Goal: Transaction & Acquisition: Purchase product/service

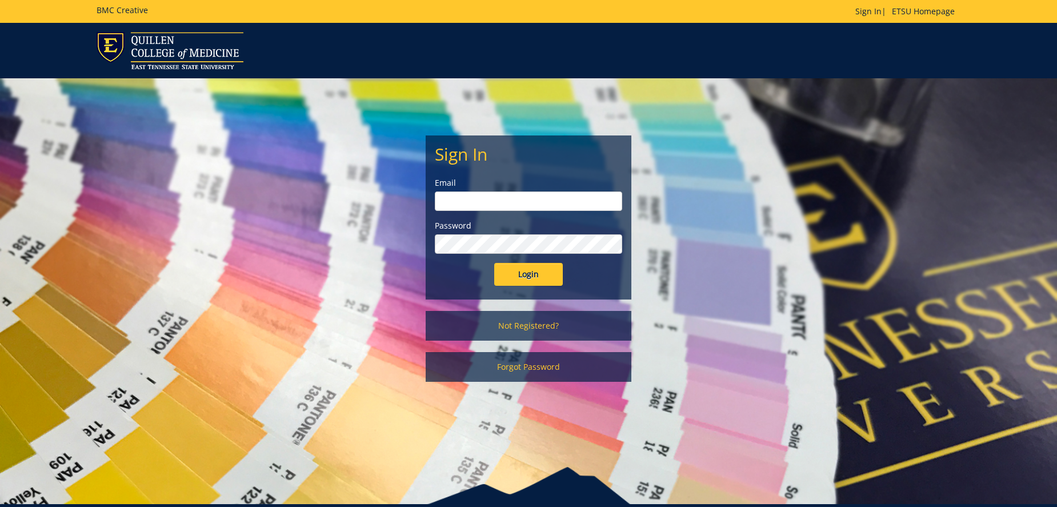
type input "fair@mail.etsu.edu"
click at [539, 268] on input "Login" at bounding box center [528, 274] width 69 height 23
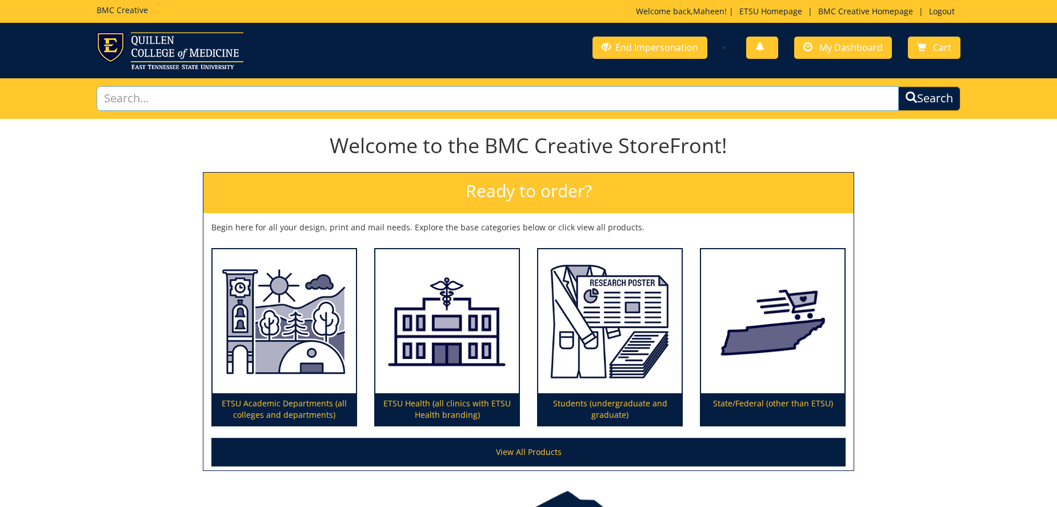
click at [374, 97] on input "text" at bounding box center [498, 98] width 802 height 25
type input "signage"
click at [938, 101] on button "Search" at bounding box center [928, 99] width 65 height 26
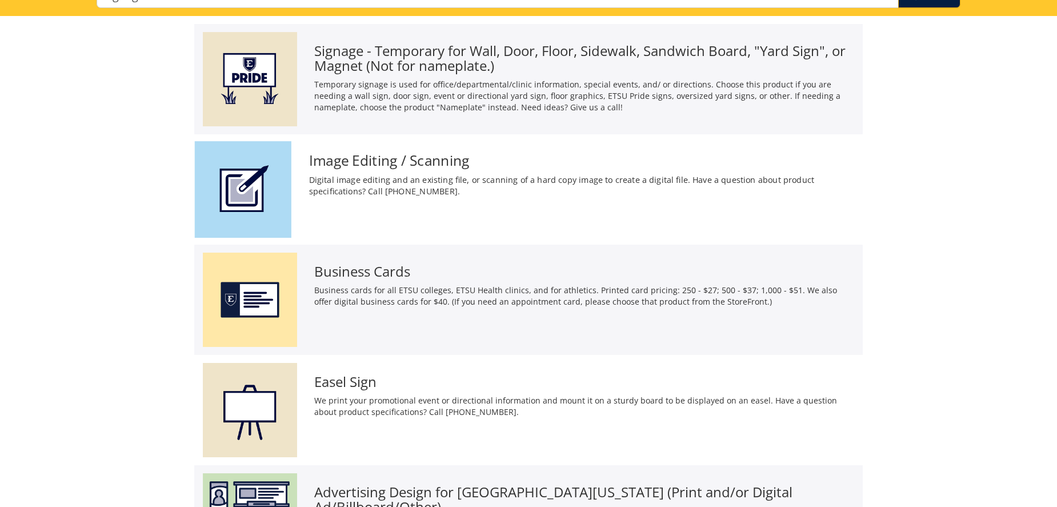
scroll to position [94, 0]
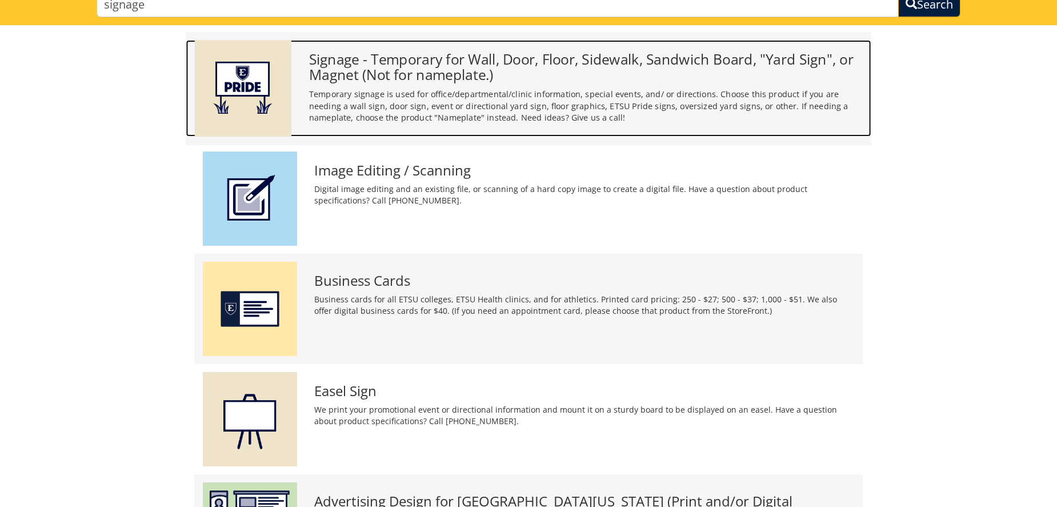
click at [488, 63] on h3 "Signage - Temporary for Wall, Door, Floor, Sidewalk, Sandwich Board, "Yard Sign…" at bounding box center [585, 66] width 553 height 31
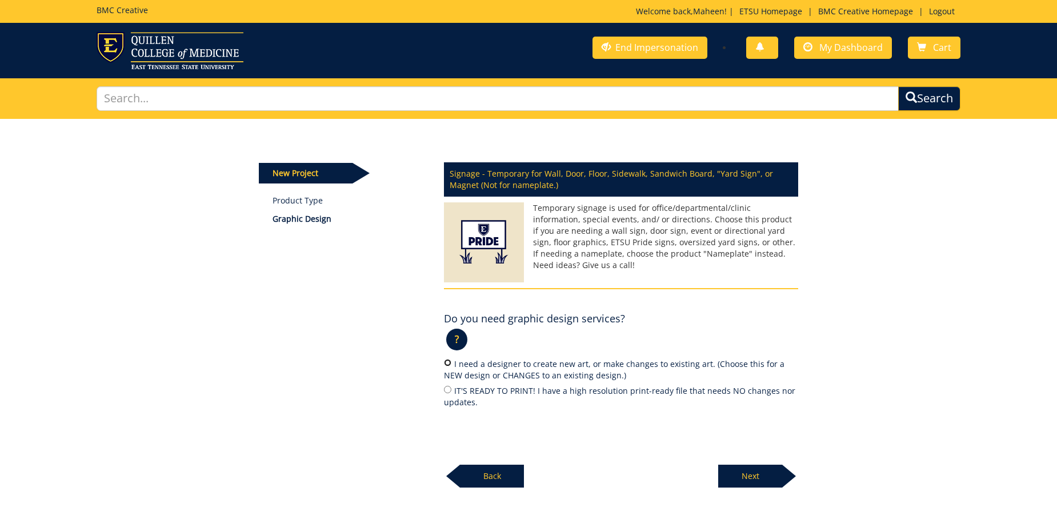
click at [448, 361] on input "I need a designer to create new art, or make changes to existing art. (Choose t…" at bounding box center [447, 362] width 7 height 7
radio input "true"
click at [750, 475] on p "Next" at bounding box center [750, 475] width 64 height 23
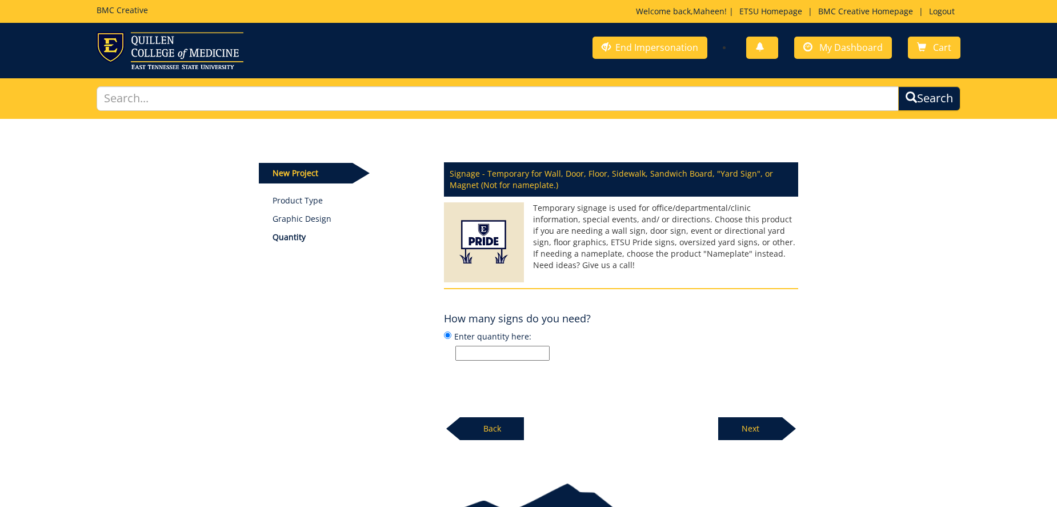
click at [518, 351] on input "Enter quantity here:" at bounding box center [502, 353] width 94 height 15
type input "1"
click at [752, 431] on p "Next" at bounding box center [750, 428] width 64 height 23
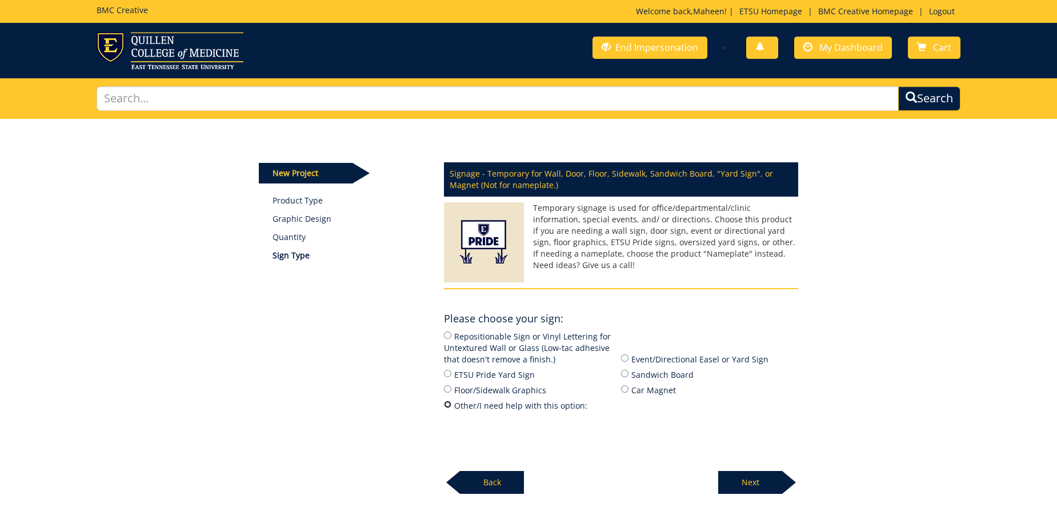
click at [446, 406] on input "Other/I need help with this option:" at bounding box center [447, 403] width 7 height 7
radio input "true"
click at [760, 482] on p "Next" at bounding box center [750, 482] width 64 height 23
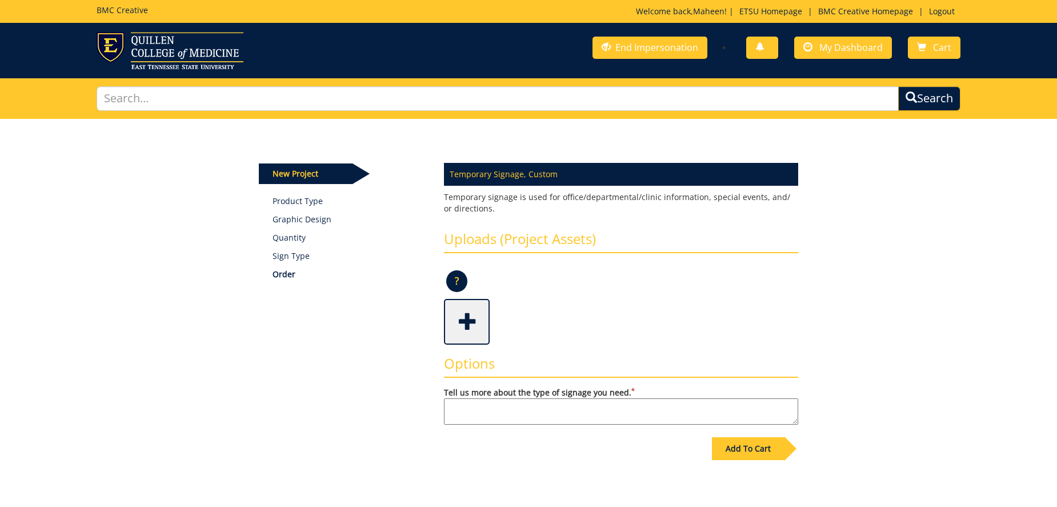
click at [457, 415] on textarea "Tell us more about the type of signage you need. *" at bounding box center [621, 411] width 354 height 26
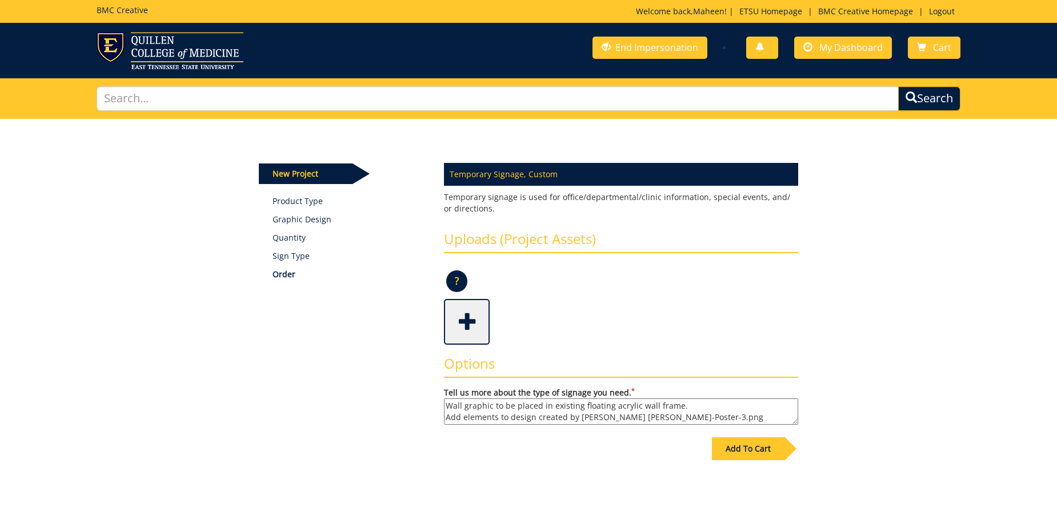
click at [731, 414] on textarea "Wall graphic to be placed in existing floating acrylic wall frame. Add elements…" at bounding box center [621, 411] width 354 height 26
click at [559, 418] on textarea "Wall graphic to be placed in existing floating acrylic wall frame. Add elements…" at bounding box center [621, 411] width 354 height 26
type textarea "Wall graphic to be placed in existing floating acrylic wall frame. Add elements…"
click at [746, 449] on div "Add To Cart" at bounding box center [748, 448] width 73 height 23
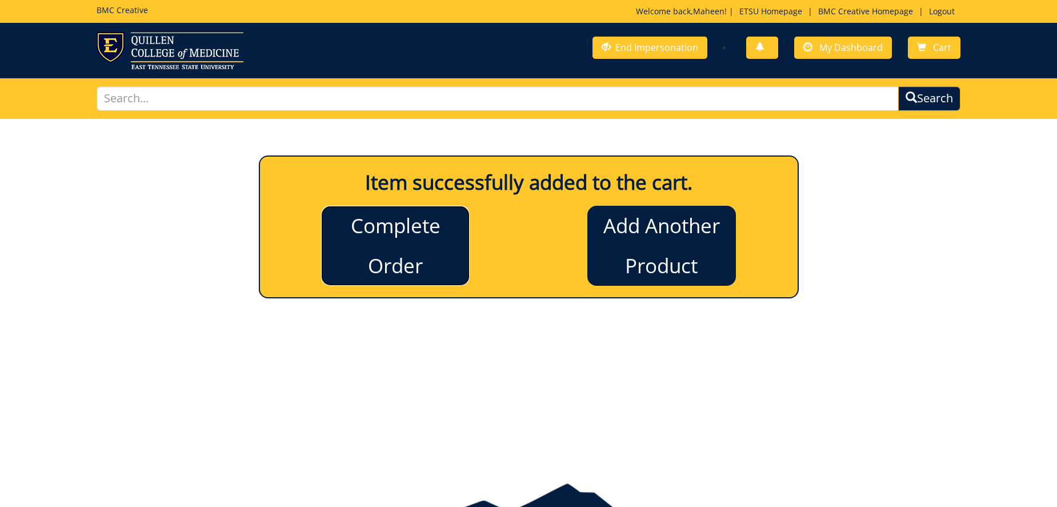
click at [432, 238] on link "Complete Order" at bounding box center [395, 246] width 149 height 80
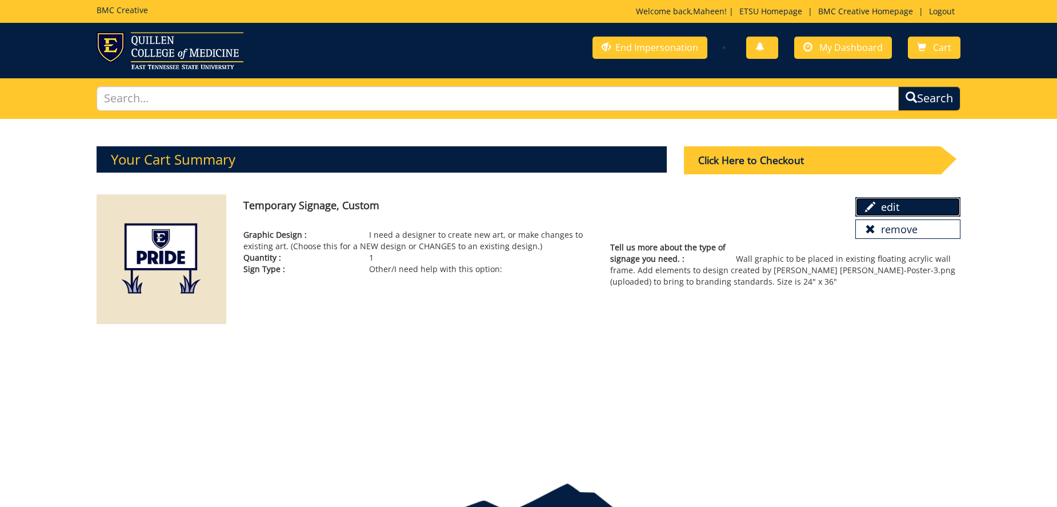
click at [872, 212] on span at bounding box center [870, 207] width 10 height 10
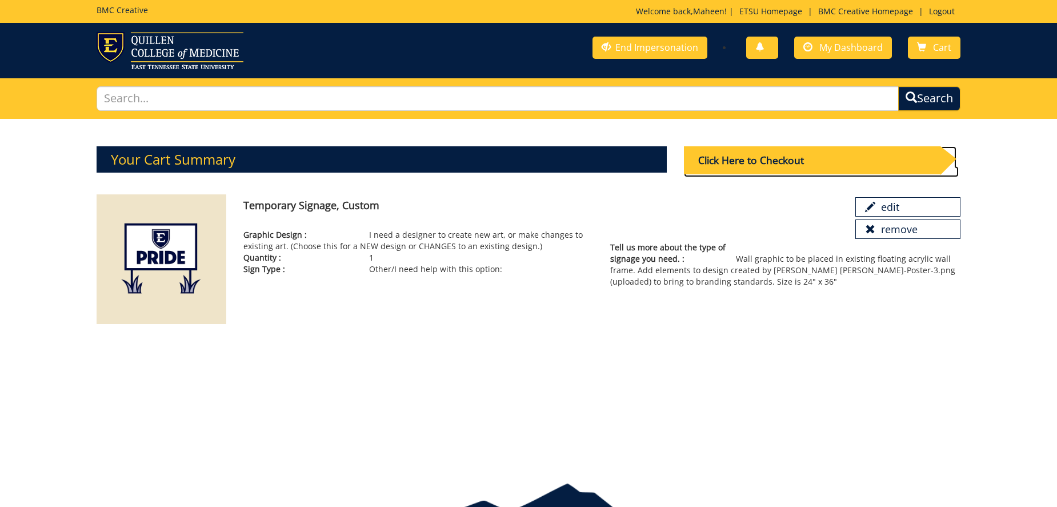
click at [749, 161] on div "Click Here to Checkout" at bounding box center [812, 160] width 256 height 28
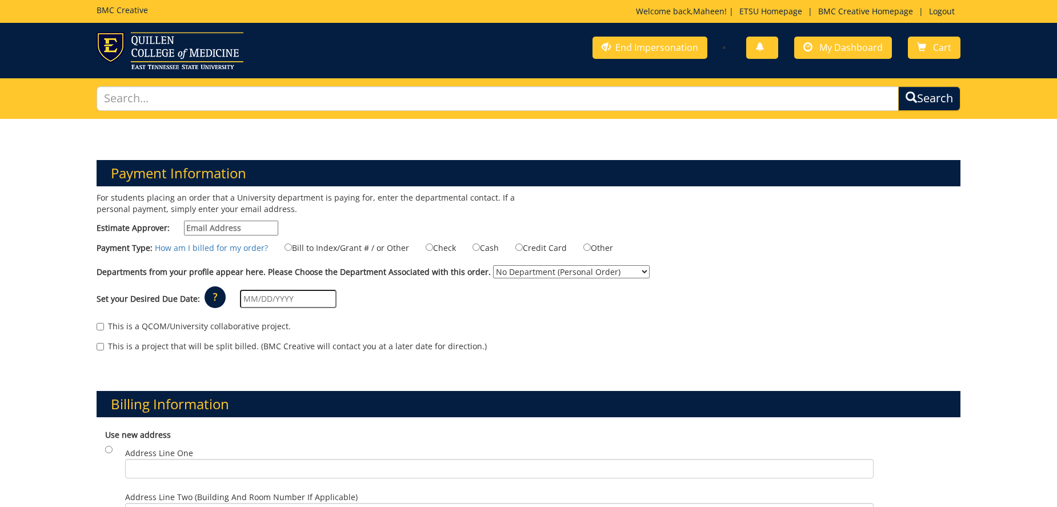
click at [234, 229] on input "Estimate Approver:" at bounding box center [231, 227] width 94 height 15
type input "p"
click at [207, 228] on input "pu" at bounding box center [231, 227] width 94 height 15
type input "pulakm@etsu.edu"
click at [284, 247] on input "Bill to Index/Grant # / or Other" at bounding box center [287, 246] width 7 height 7
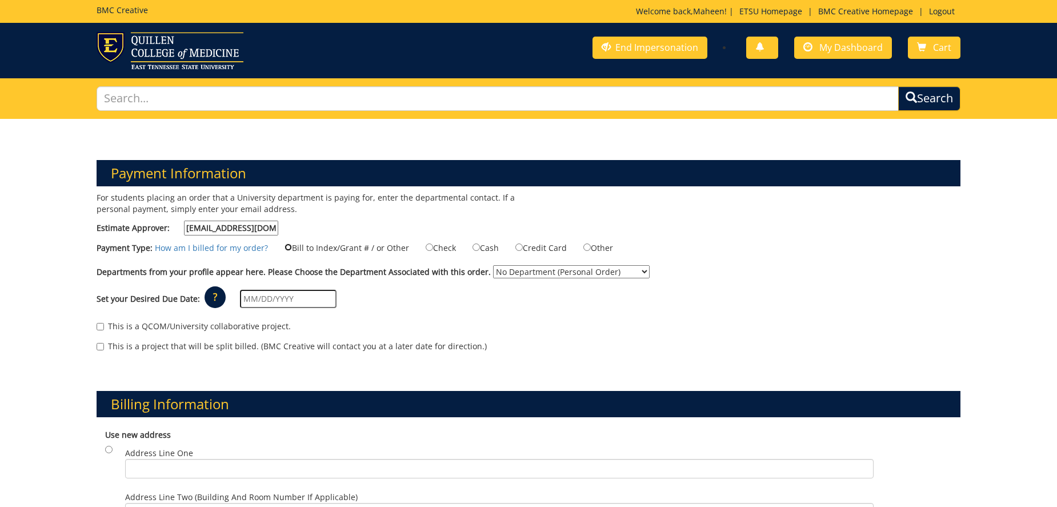
radio input "true"
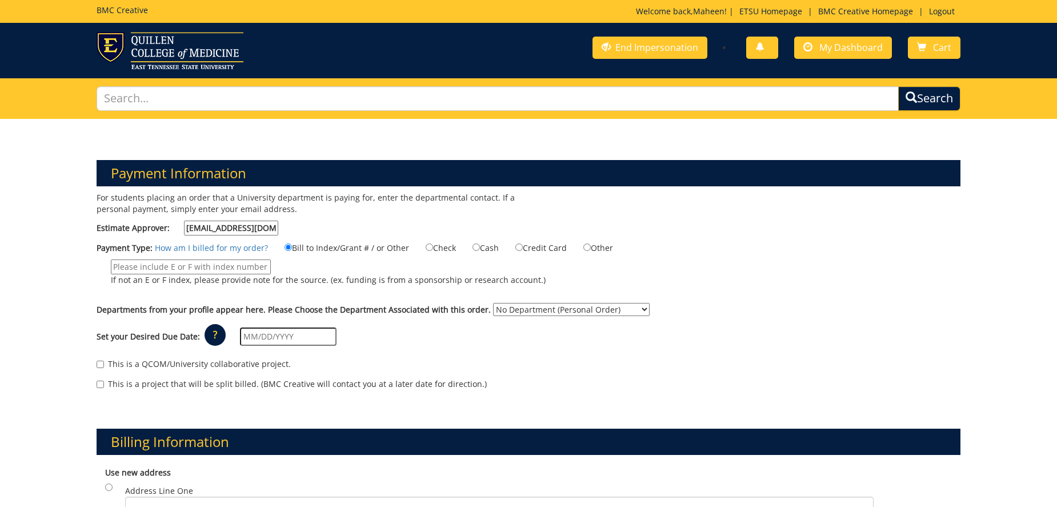
click at [210, 270] on input "If not an E or F index, please provide note for the source. (ex. funding is fro…" at bounding box center [191, 266] width 160 height 15
type input "TBA"
click at [611, 308] on select "No Department (Personal Order) Mary V. Jordan Center" at bounding box center [571, 309] width 157 height 13
select select "289"
click at [493, 303] on select "No Department (Personal Order) Mary V. Jordan Center" at bounding box center [571, 309] width 157 height 13
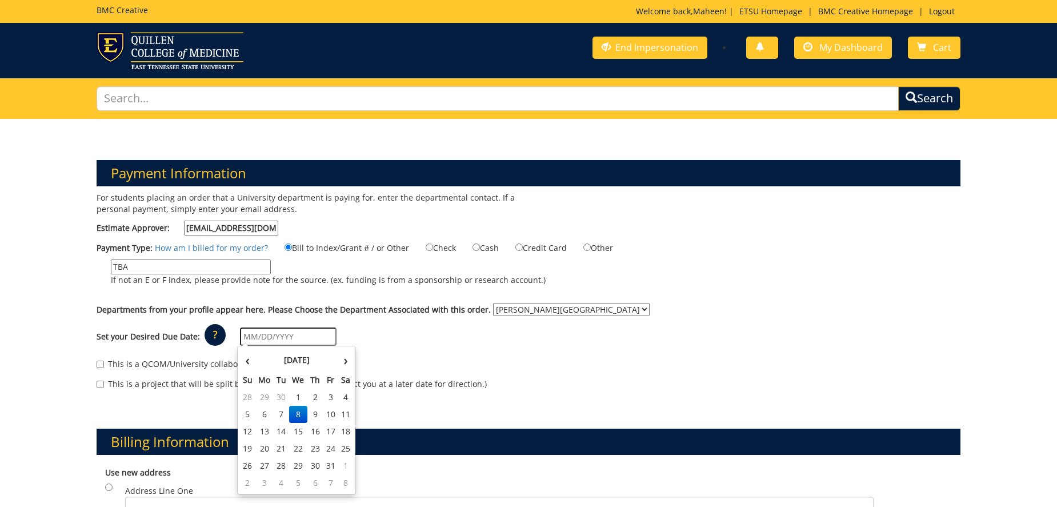
click at [286, 329] on input "text" at bounding box center [288, 336] width 97 height 18
click at [260, 354] on th "October 2025" at bounding box center [296, 359] width 83 height 23
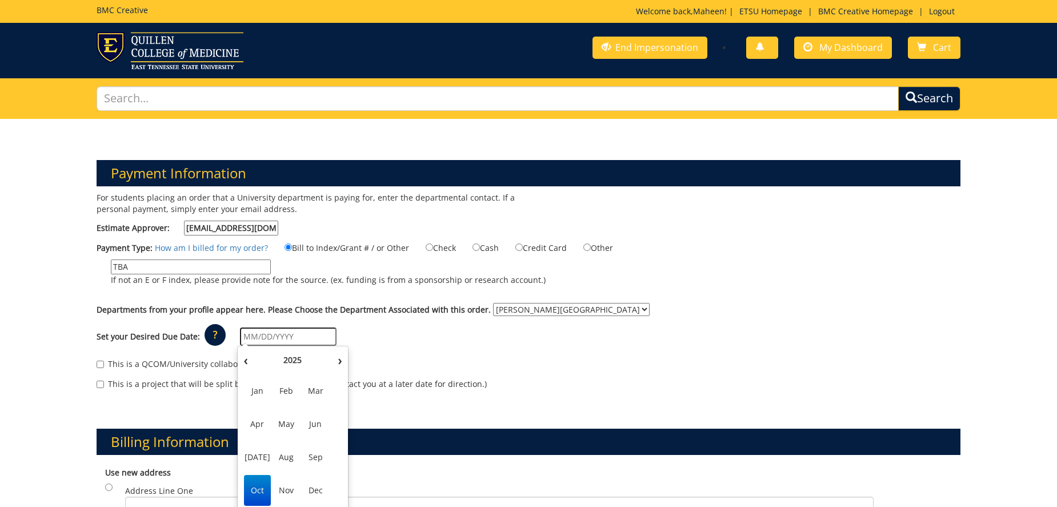
click at [260, 487] on span "Oct" at bounding box center [257, 490] width 27 height 31
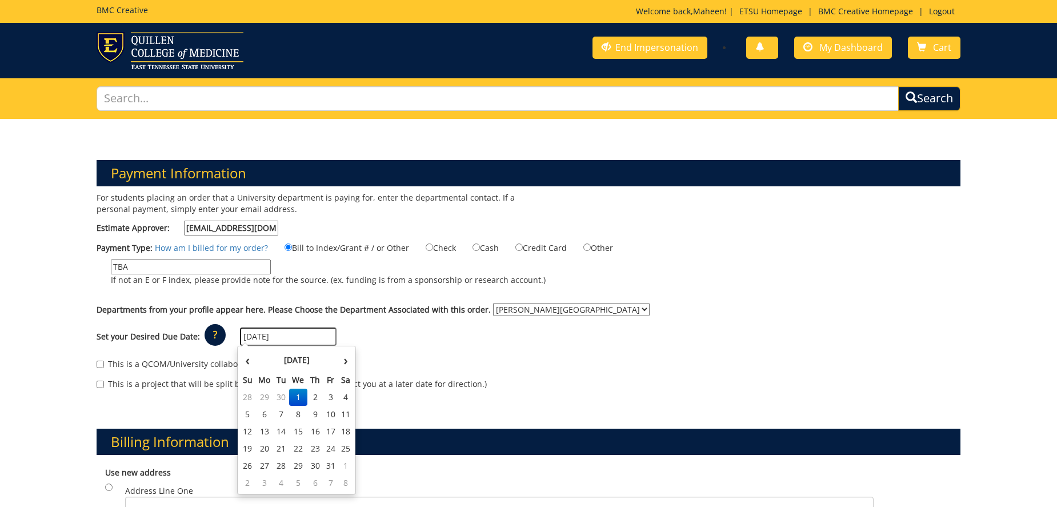
click at [292, 337] on input "10/01/2025" at bounding box center [288, 336] width 97 height 18
click at [335, 433] on td "17" at bounding box center [330, 431] width 15 height 17
type input "[DATE]"
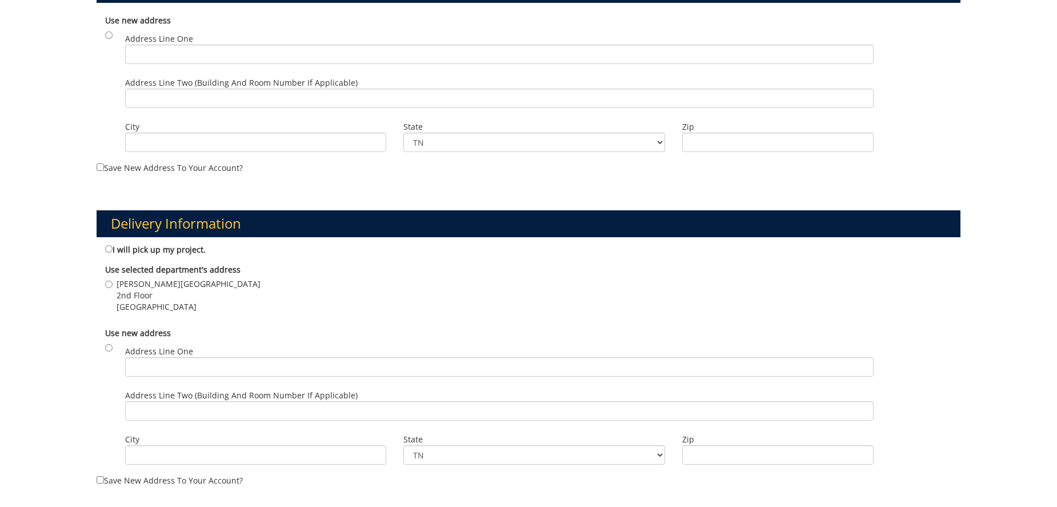
scroll to position [455, 0]
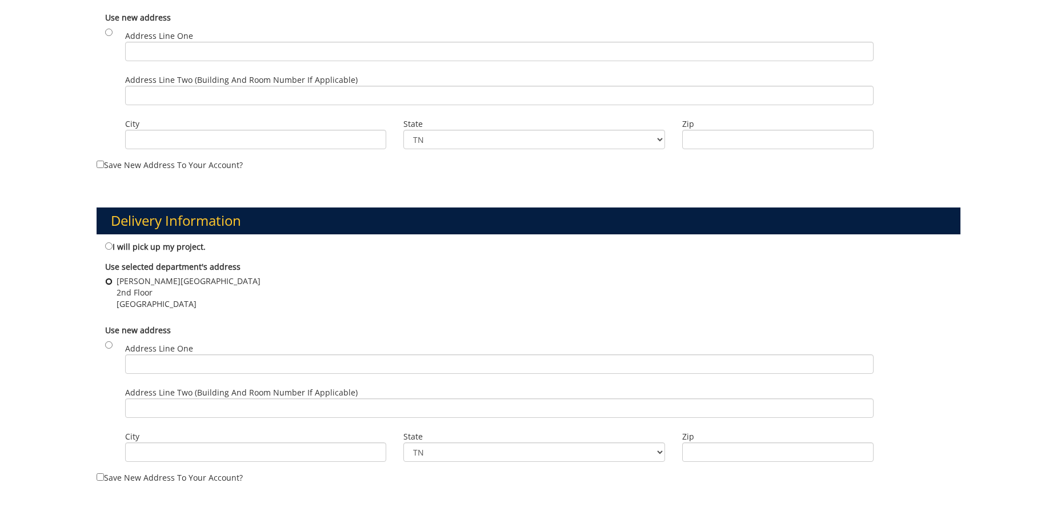
click at [109, 280] on input "D.P. Culp Student Center 2nd Floor Johnson City , TN 37601" at bounding box center [108, 281] width 7 height 7
radio input "true"
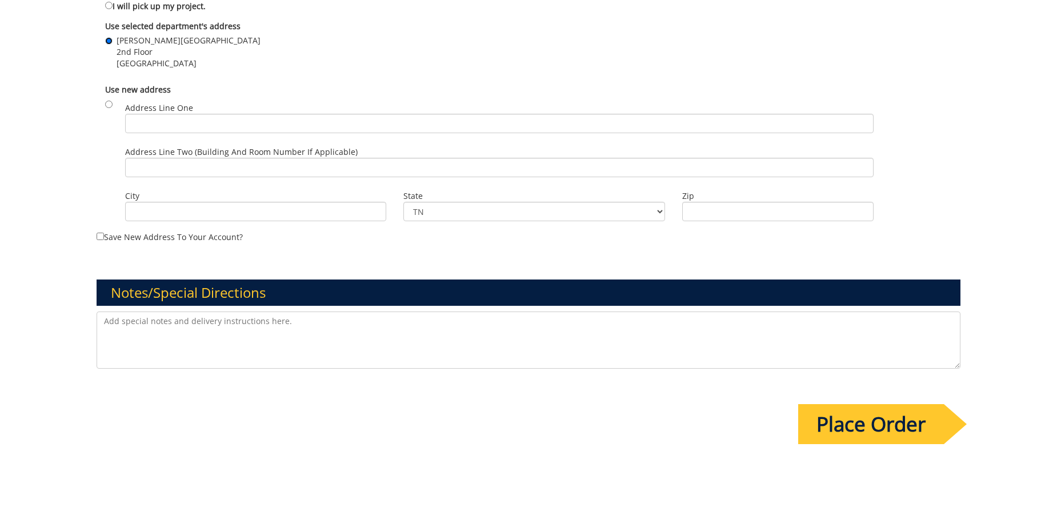
scroll to position [697, 0]
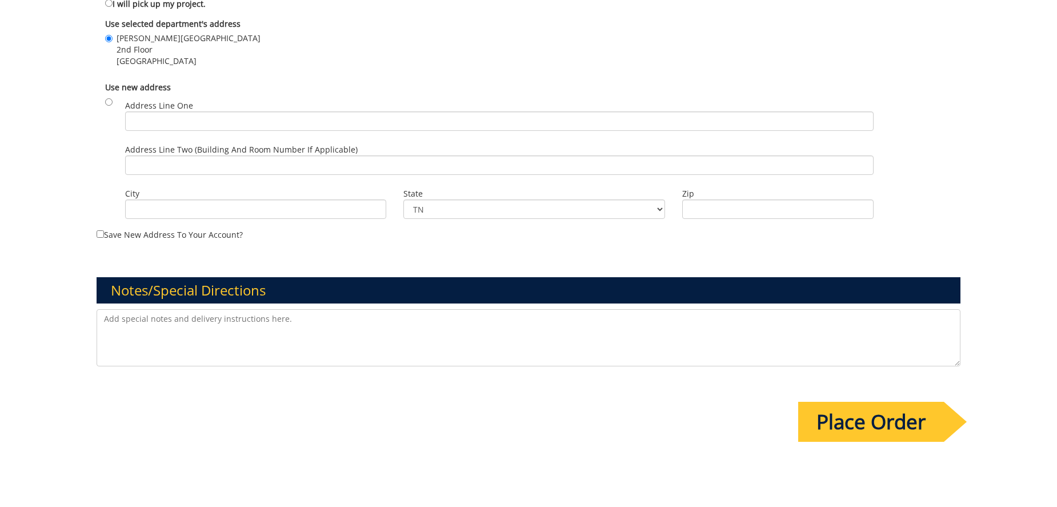
click at [197, 318] on textarea at bounding box center [529, 337] width 864 height 57
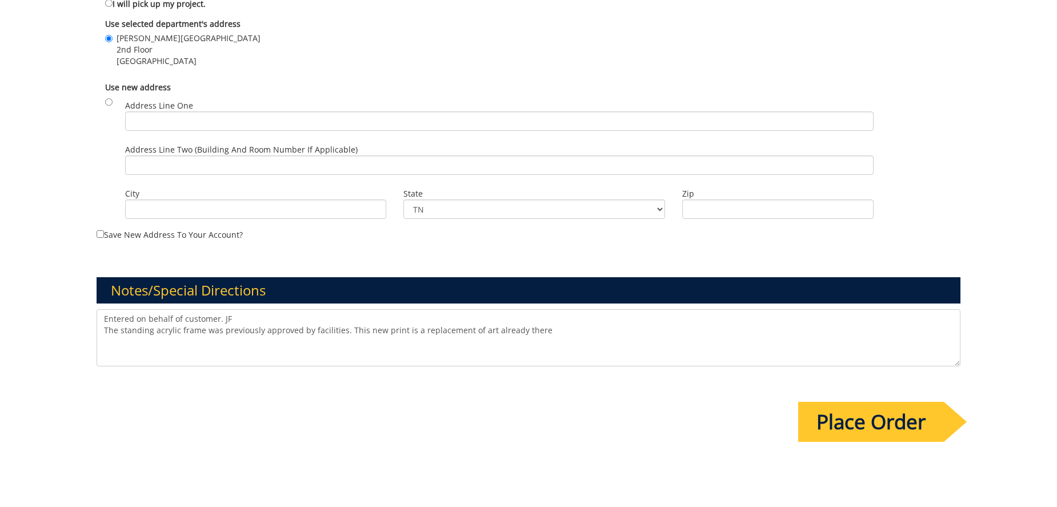
click at [474, 328] on textarea "Entered on behalf of customer. JF The standing acrylic frame was previously app…" at bounding box center [529, 337] width 864 height 57
type textarea "Entered on behalf of customer. JF The standing acrylic frame was previously app…"
click at [821, 407] on input "Place Order" at bounding box center [871, 422] width 146 height 40
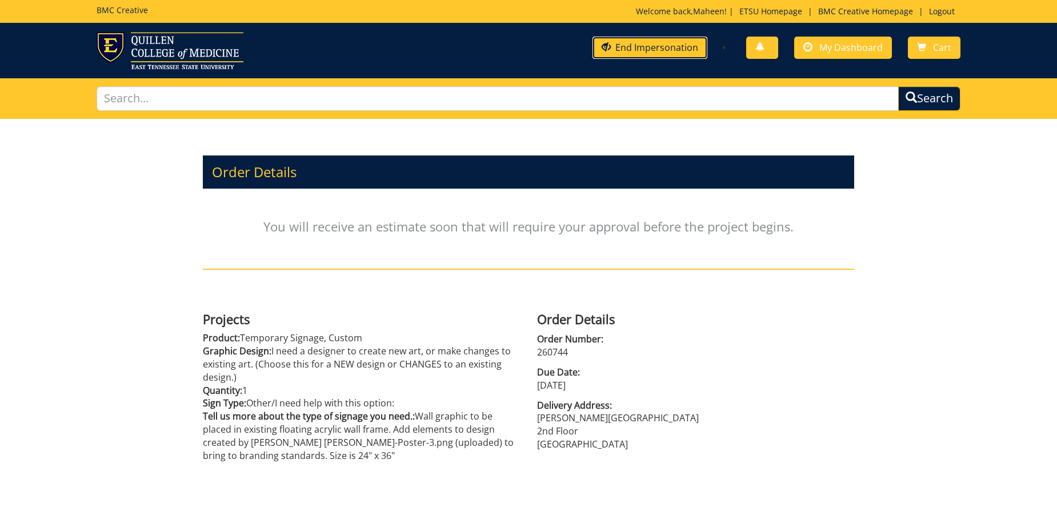
click at [637, 52] on link "End Impersonation" at bounding box center [649, 48] width 115 height 22
